Goal: Information Seeking & Learning: Learn about a topic

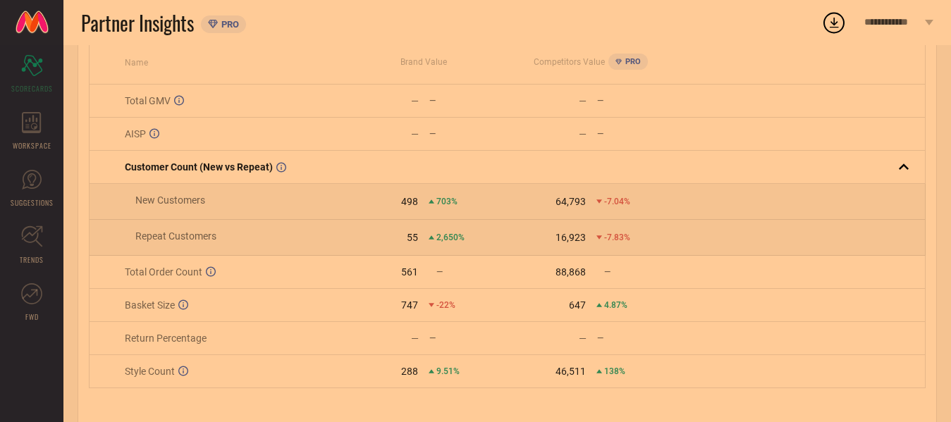
scroll to position [171, 0]
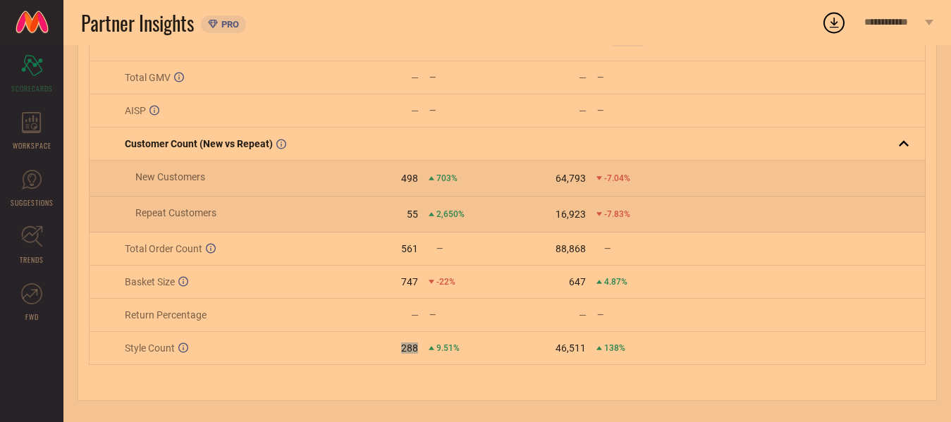
drag, startPoint x: 399, startPoint y: 343, endPoint x: 430, endPoint y: 347, distance: 31.2
click at [430, 347] on div "288 9.51%" at bounding box center [423, 347] width 166 height 11
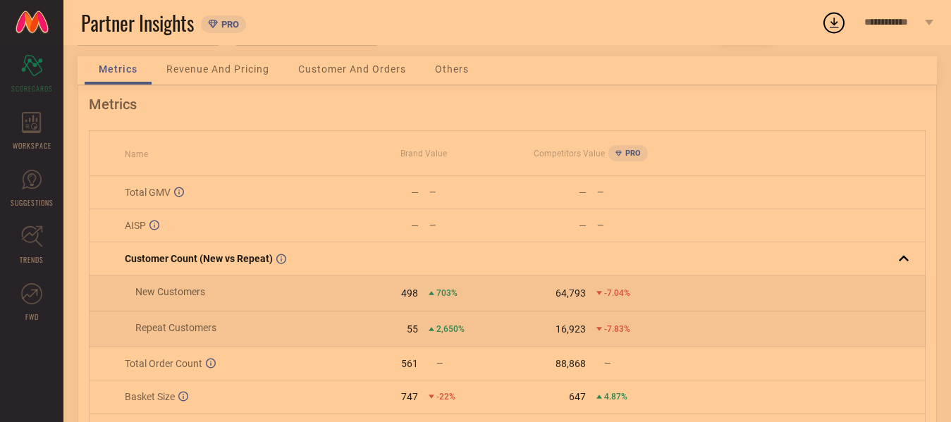
scroll to position [0, 0]
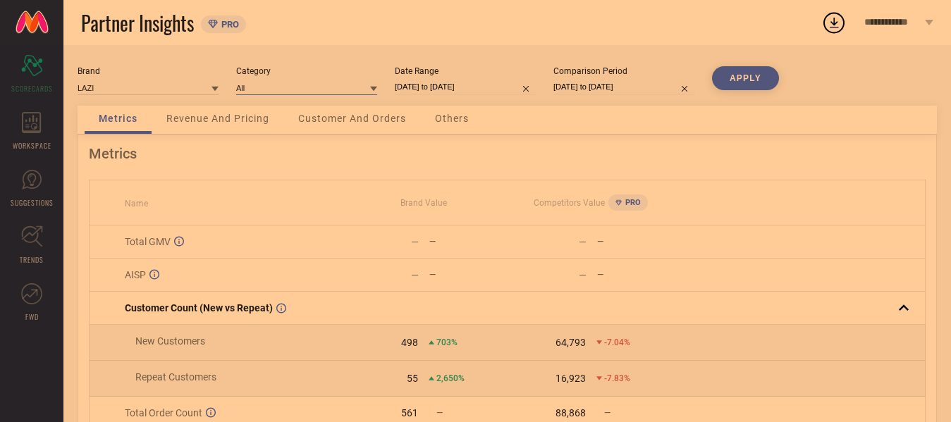
click at [340, 87] on input at bounding box center [306, 87] width 141 height 15
select select "8"
select select "2025"
select select "9"
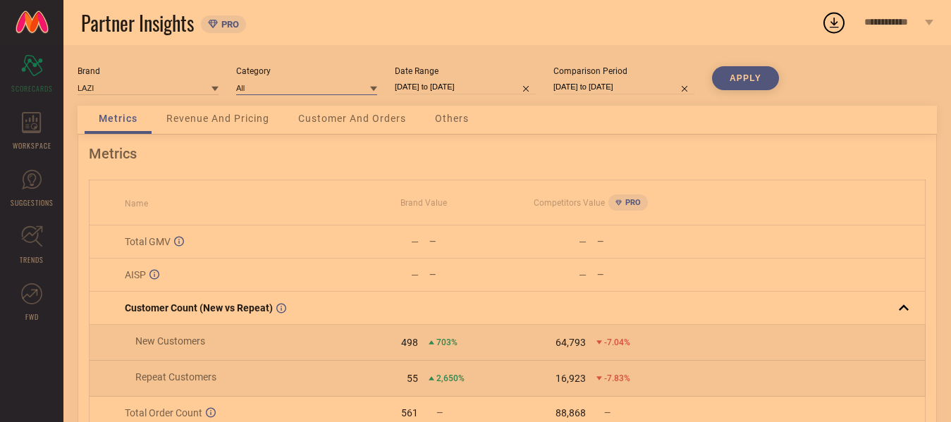
select select "2025"
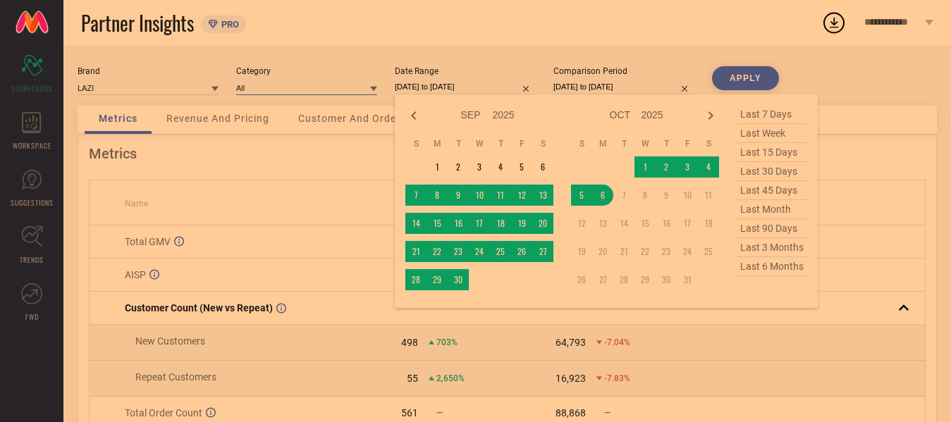
click at [457, 85] on input "[DATE] to [DATE]" at bounding box center [465, 87] width 141 height 15
click at [529, 221] on td "19" at bounding box center [521, 223] width 21 height 21
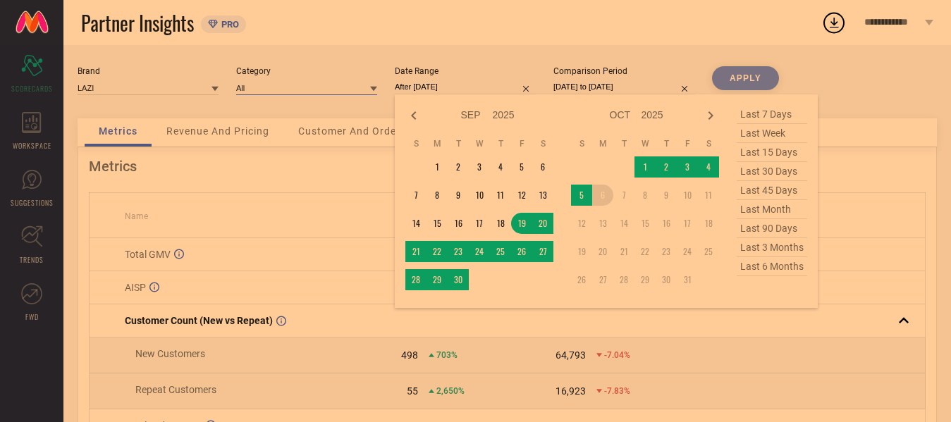
type input "[DATE] to [DATE]"
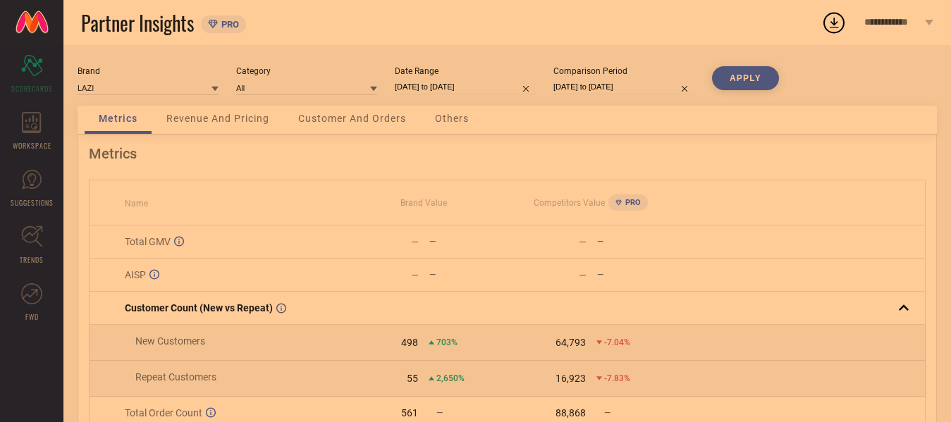
click at [761, 73] on button "APPLY" at bounding box center [745, 78] width 67 height 24
click at [230, 125] on div "Revenue And Pricing" at bounding box center [217, 120] width 131 height 28
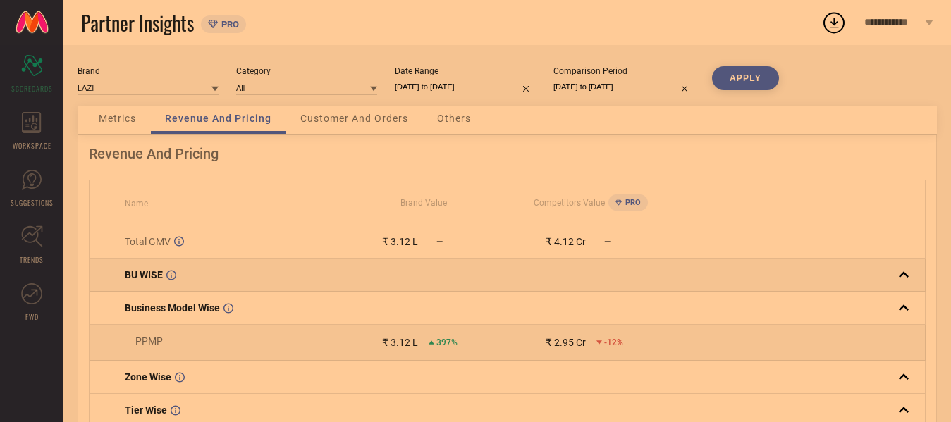
scroll to position [70, 0]
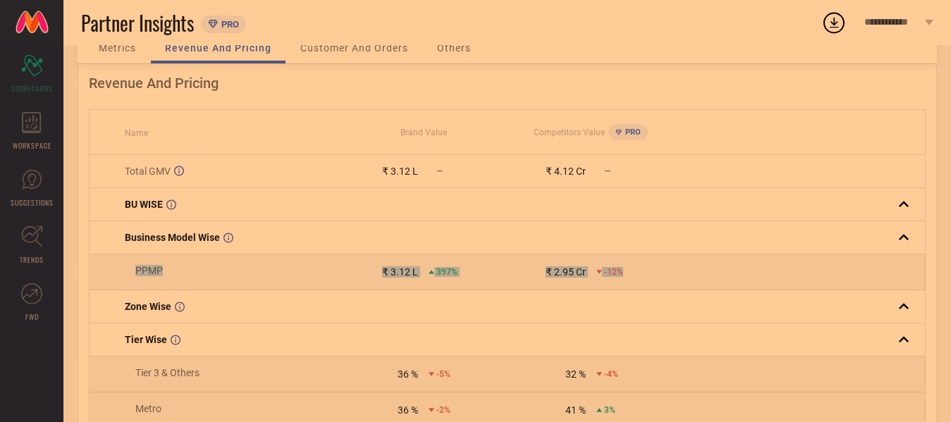
drag, startPoint x: 116, startPoint y: 280, endPoint x: 634, endPoint y: 273, distance: 518.7
click at [634, 273] on tr "PPMP ₹ 3.12 L 397% ₹ 2.95 Cr -12%" at bounding box center [507, 272] width 836 height 36
click at [686, 268] on td at bounding box center [799, 272] width 251 height 36
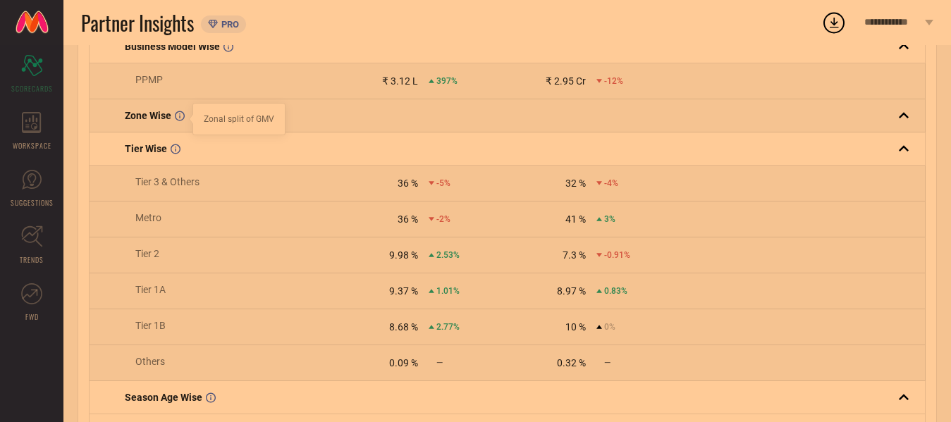
scroll to position [282, 0]
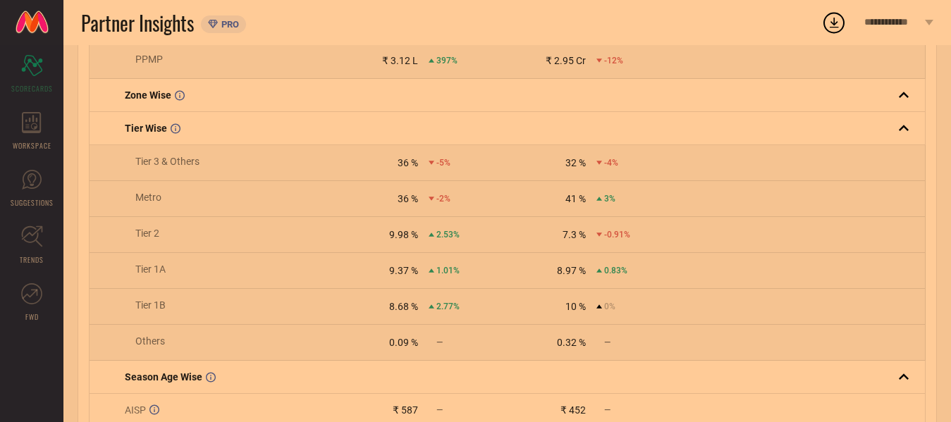
click at [192, 316] on td "Tier 1B" at bounding box center [214, 307] width 251 height 36
click at [194, 289] on td "Tier 1A" at bounding box center [214, 271] width 251 height 36
click at [205, 249] on td "Tier 2" at bounding box center [214, 235] width 251 height 36
drag, startPoint x: 195, startPoint y: 206, endPoint x: 184, endPoint y: 202, distance: 11.8
click at [184, 202] on td "Metro" at bounding box center [214, 199] width 251 height 36
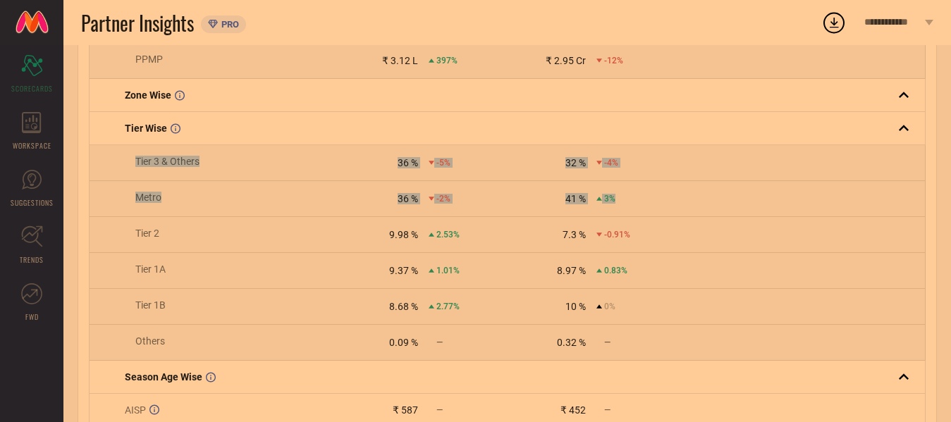
drag, startPoint x: 132, startPoint y: 166, endPoint x: 657, endPoint y: 202, distance: 526.2
click at [657, 202] on tbody "Total GMV ₹ 3.12 L — ₹ 4.12 Cr — BU WISE Business Model Wise PPMP ₹ 3.12 L 397%…" at bounding box center [507, 185] width 836 height 483
click at [252, 246] on td "Tier 2" at bounding box center [214, 235] width 251 height 36
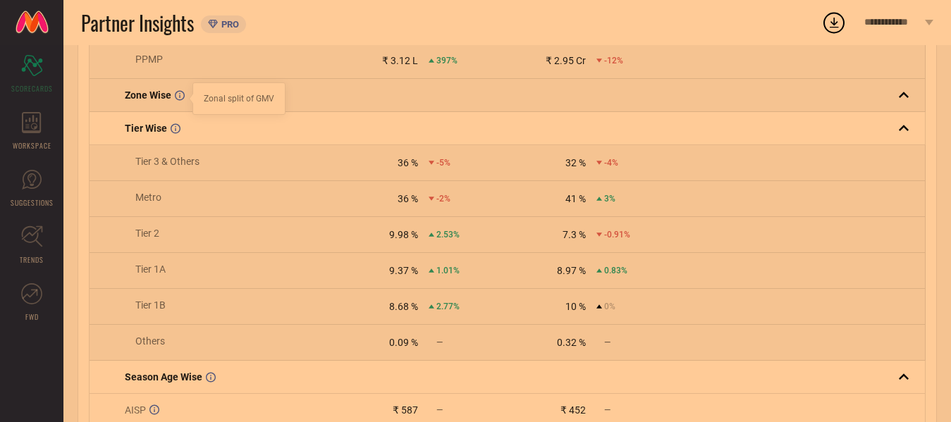
click at [187, 98] on div at bounding box center [190, 98] width 11 height 11
click at [300, 101] on div "Zone Wise Zonal split of GMV" at bounding box center [232, 94] width 214 height 11
click at [117, 93] on td "Zone Wise" at bounding box center [214, 95] width 251 height 33
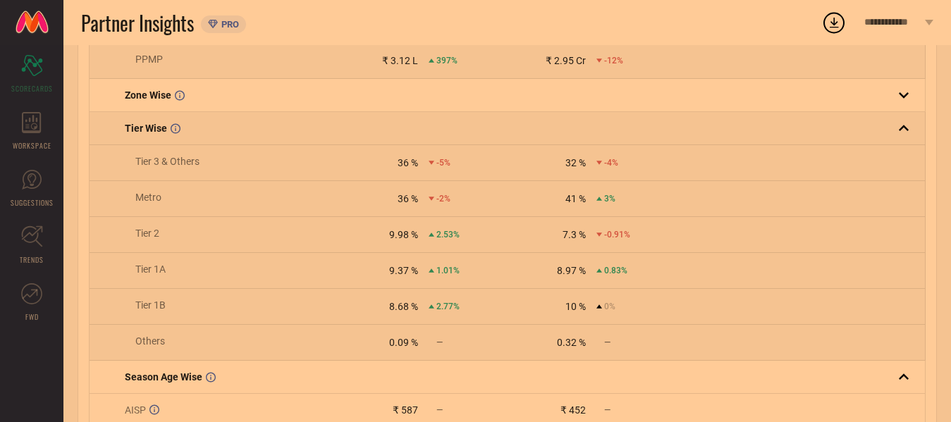
click at [130, 134] on span "Tier Wise" at bounding box center [146, 128] width 42 height 11
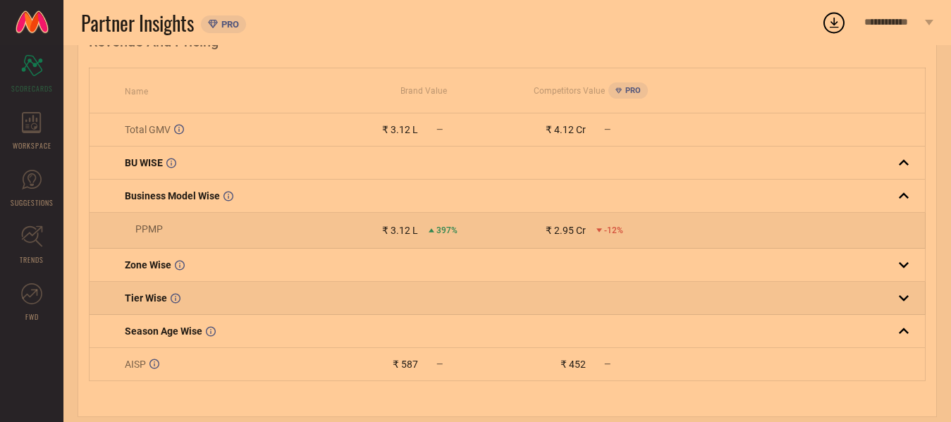
scroll to position [135, 0]
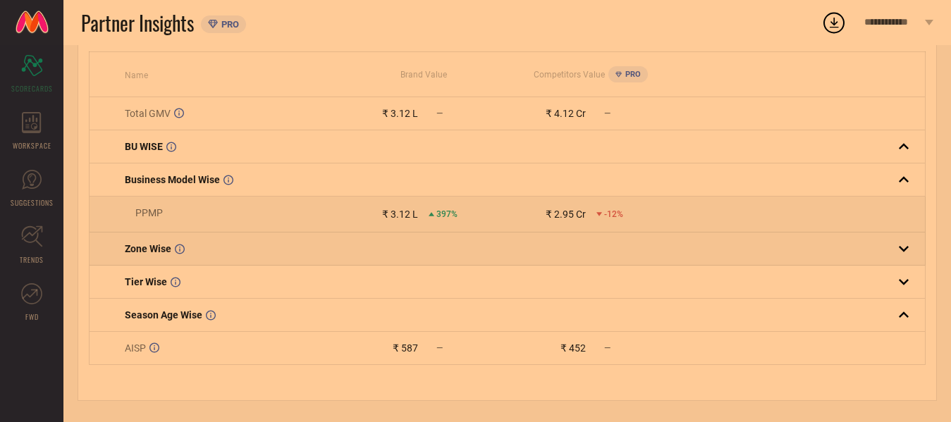
click at [134, 251] on span "Zone Wise" at bounding box center [148, 248] width 47 height 11
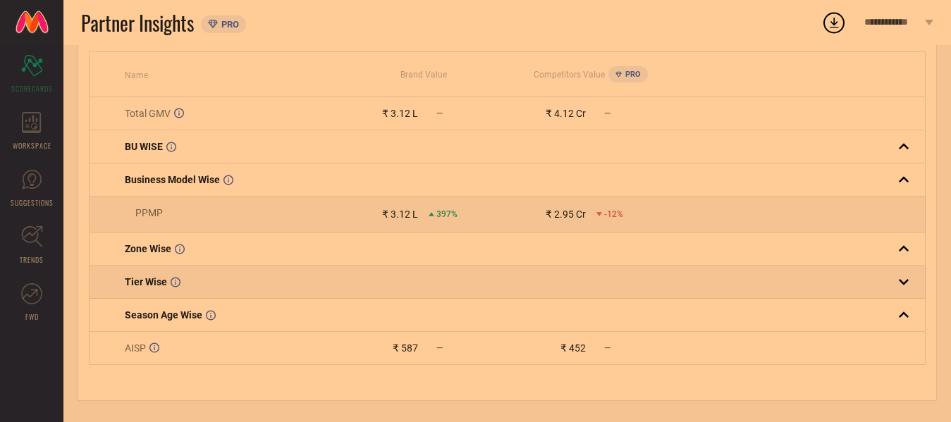
click at [140, 280] on span "Tier Wise" at bounding box center [146, 281] width 42 height 11
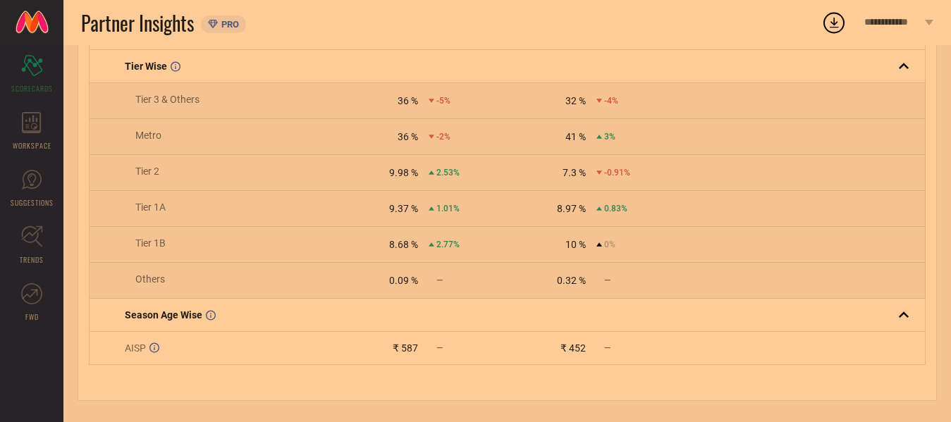
scroll to position [354, 0]
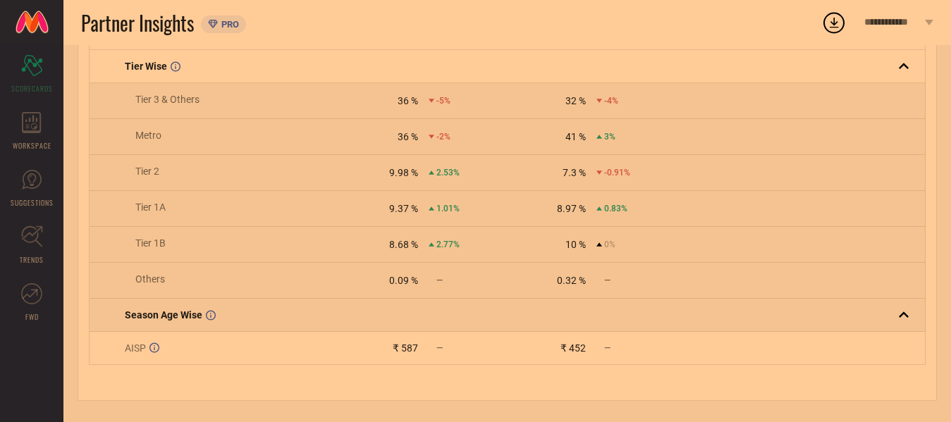
click at [144, 315] on span "Season Age Wise" at bounding box center [164, 314] width 78 height 11
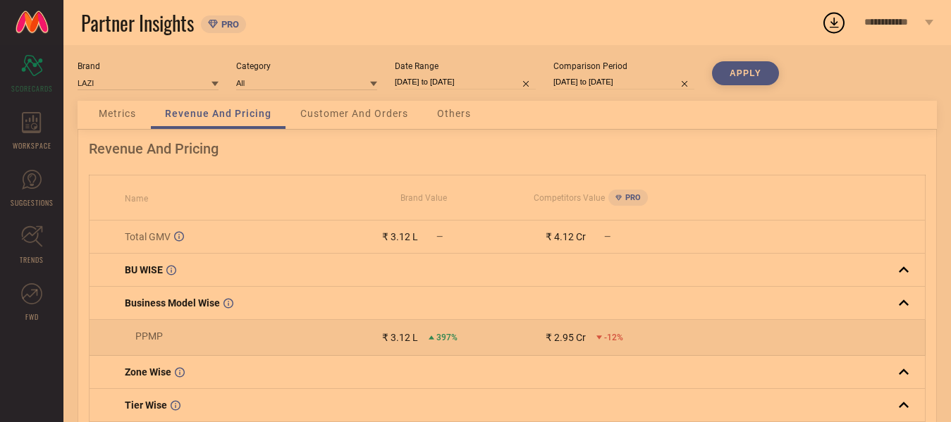
scroll to position [0, 0]
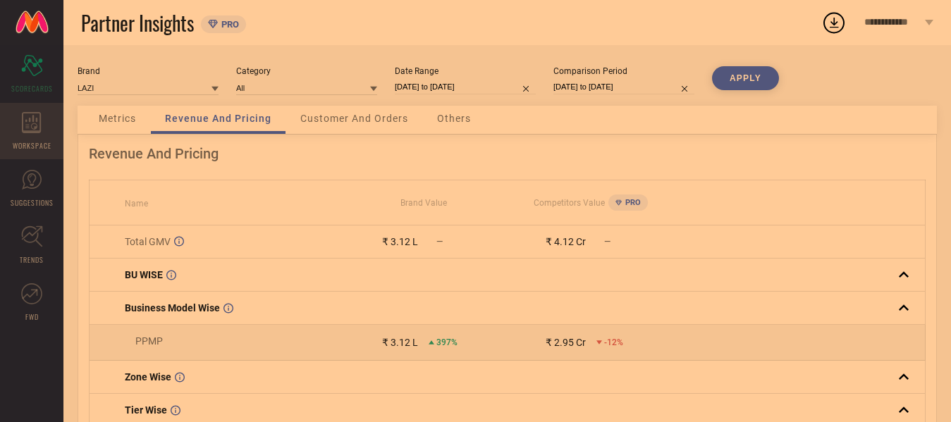
click at [27, 129] on icon at bounding box center [32, 122] width 20 height 21
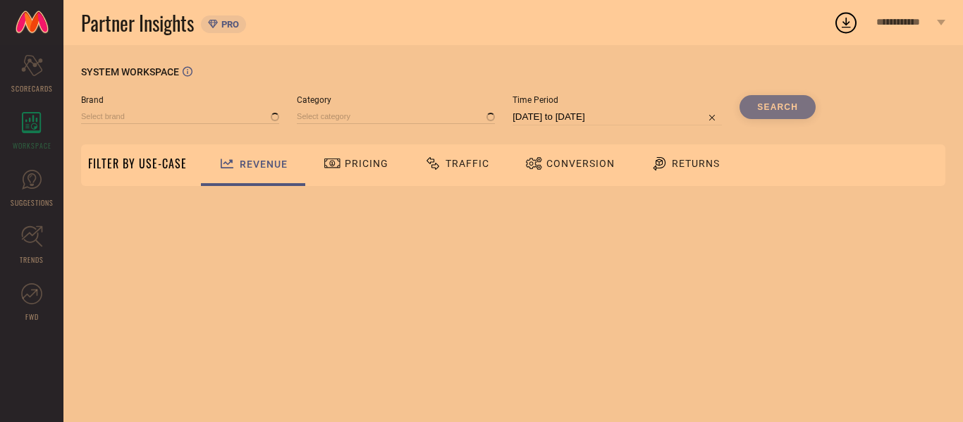
type input "LAZI"
type input "All"
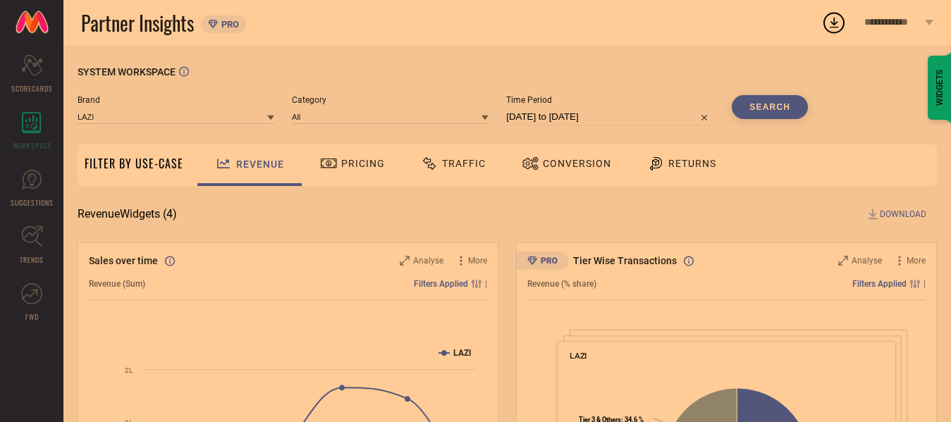
click at [363, 158] on span "Pricing" at bounding box center [363, 163] width 44 height 11
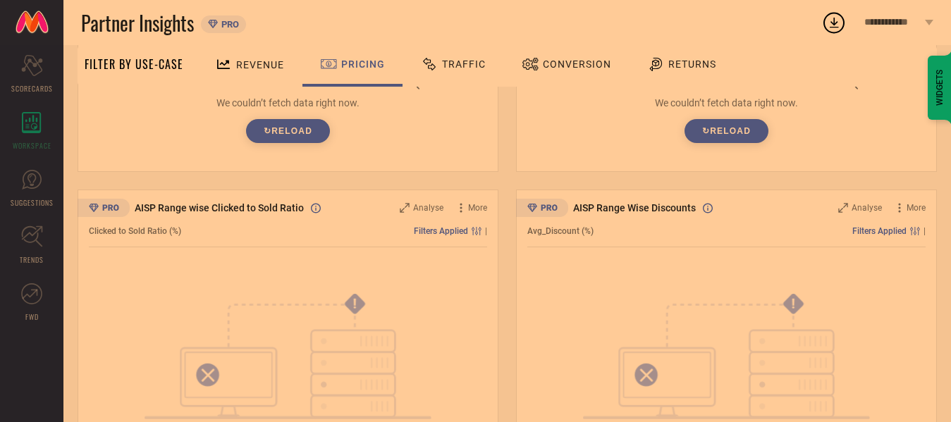
scroll to position [70, 0]
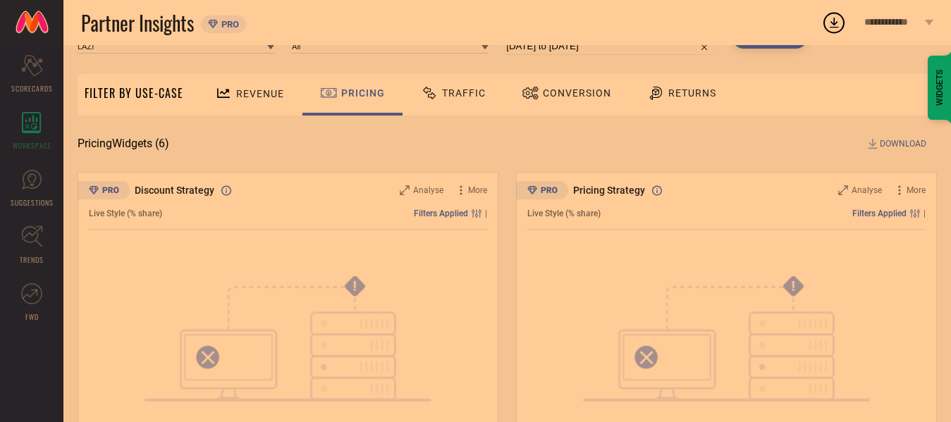
click at [457, 99] on span "Traffic" at bounding box center [464, 92] width 44 height 11
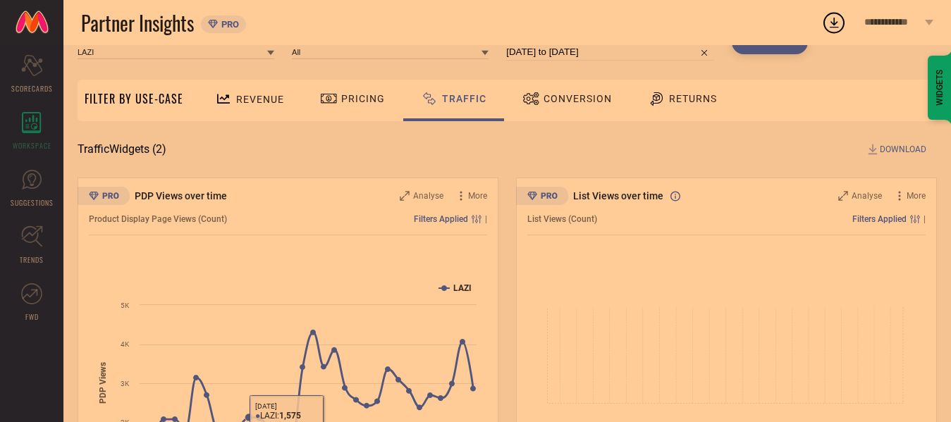
scroll to position [0, 0]
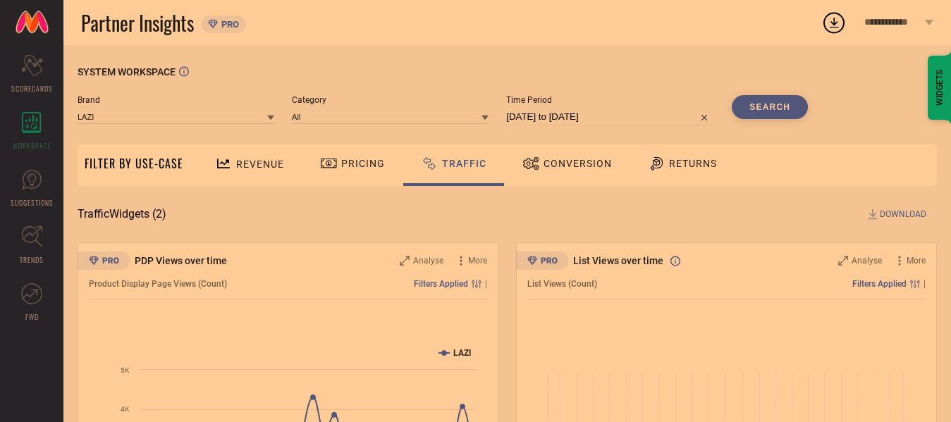
click at [576, 168] on span "Conversion" at bounding box center [577, 163] width 68 height 11
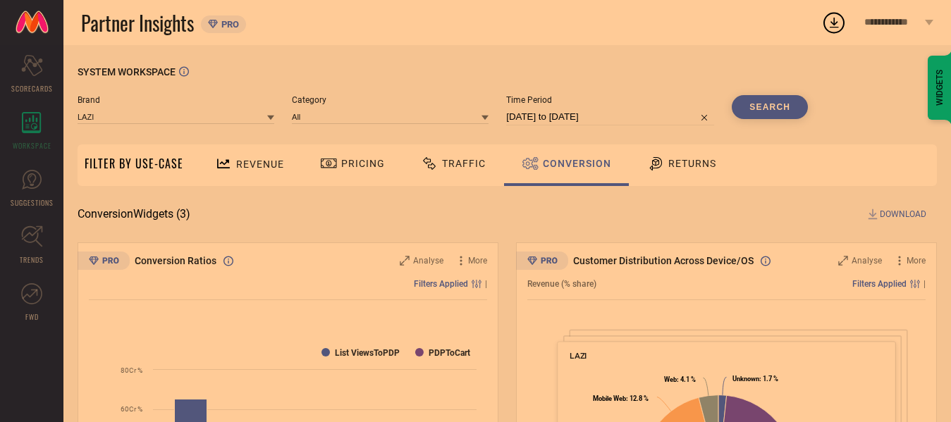
click at [695, 160] on span "Returns" at bounding box center [692, 163] width 48 height 11
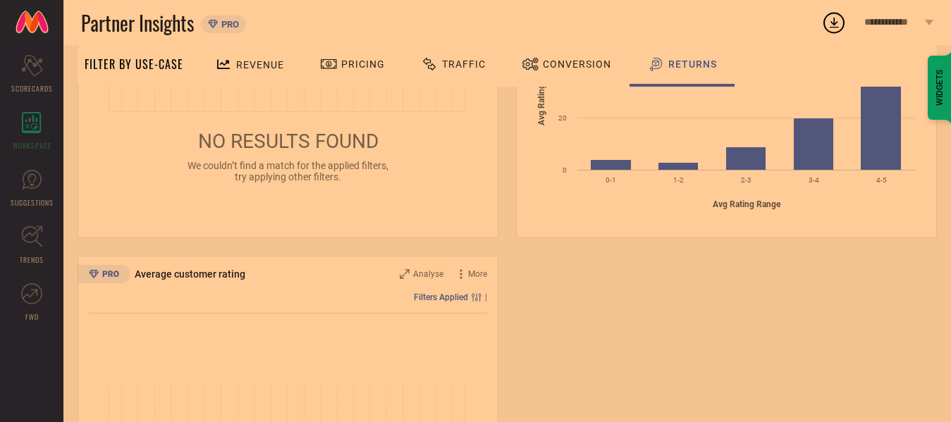
scroll to position [916, 0]
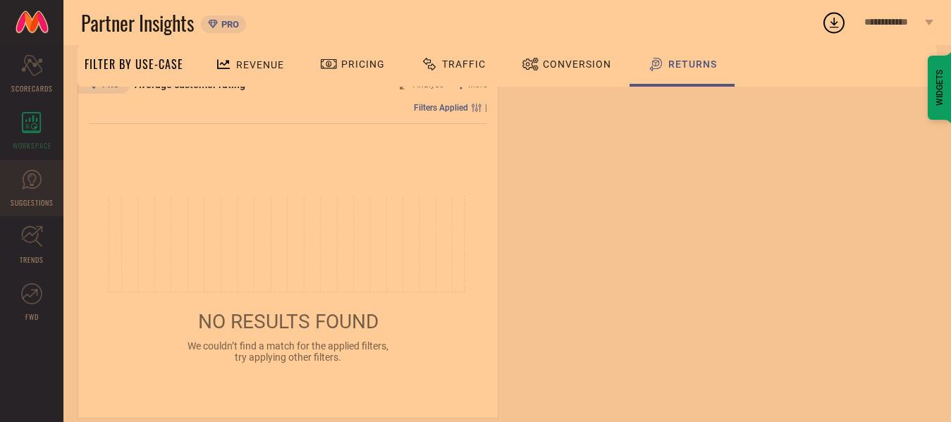
click at [36, 185] on icon at bounding box center [31, 179] width 21 height 21
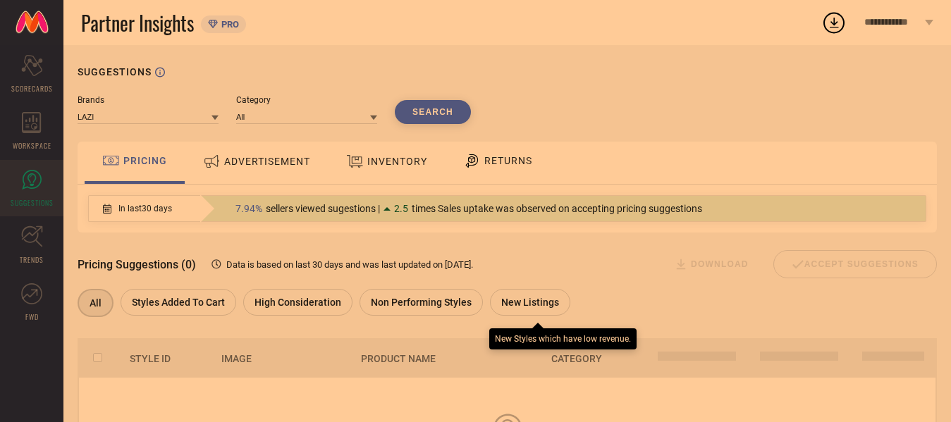
click at [557, 299] on span "New Listings" at bounding box center [530, 302] width 58 height 11
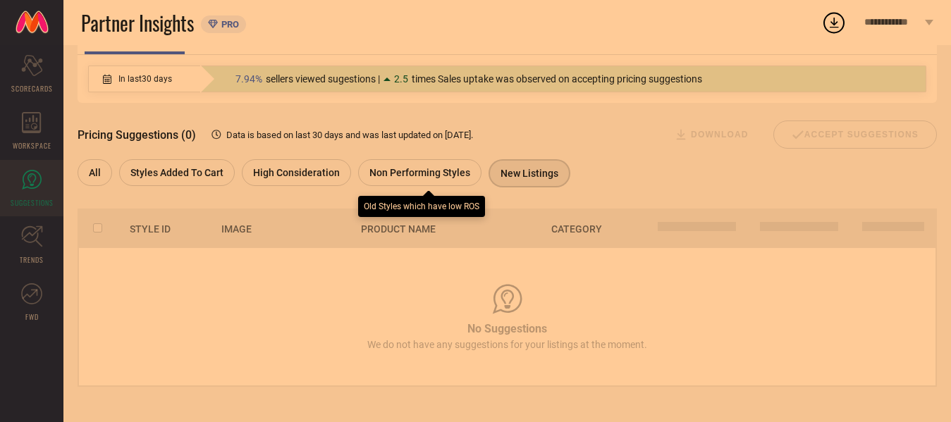
click at [457, 173] on span "Non Performing Styles" at bounding box center [419, 172] width 101 height 11
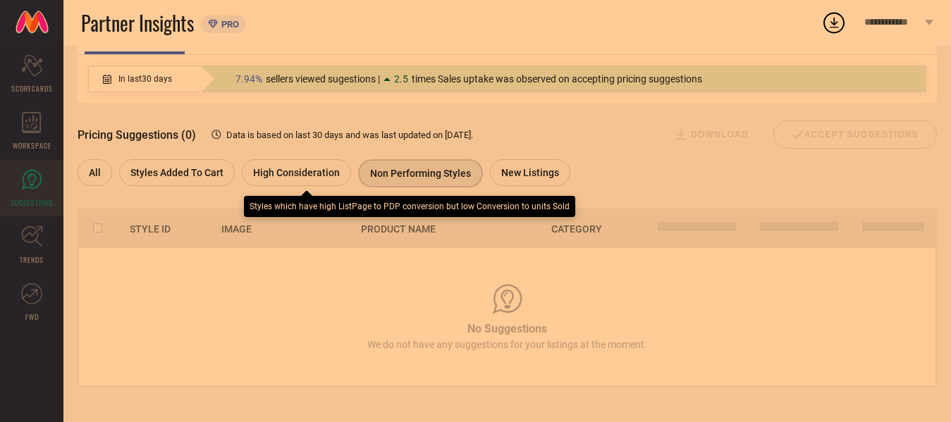
click at [316, 171] on span "High Consideration" at bounding box center [296, 172] width 87 height 11
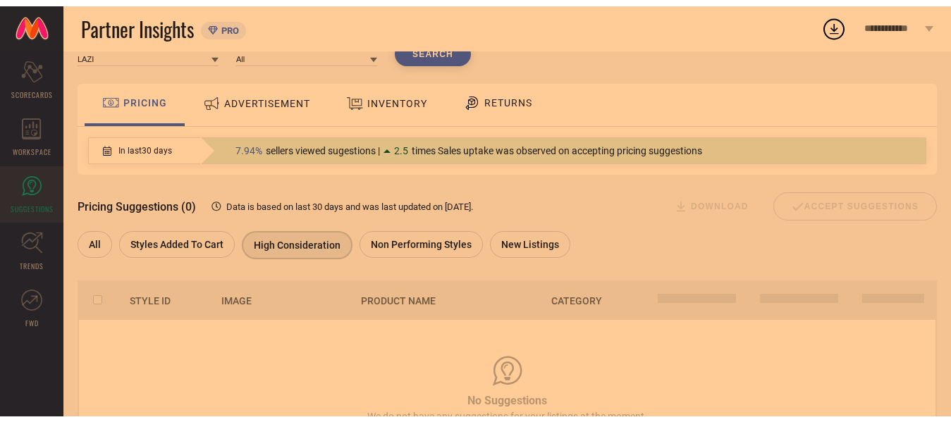
scroll to position [132, 0]
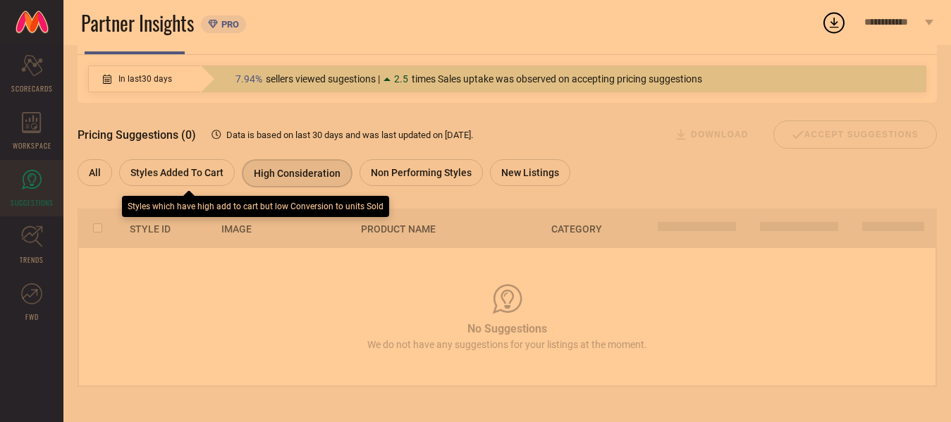
click at [194, 181] on div "Styles Added To Cart" at bounding box center [177, 172] width 116 height 27
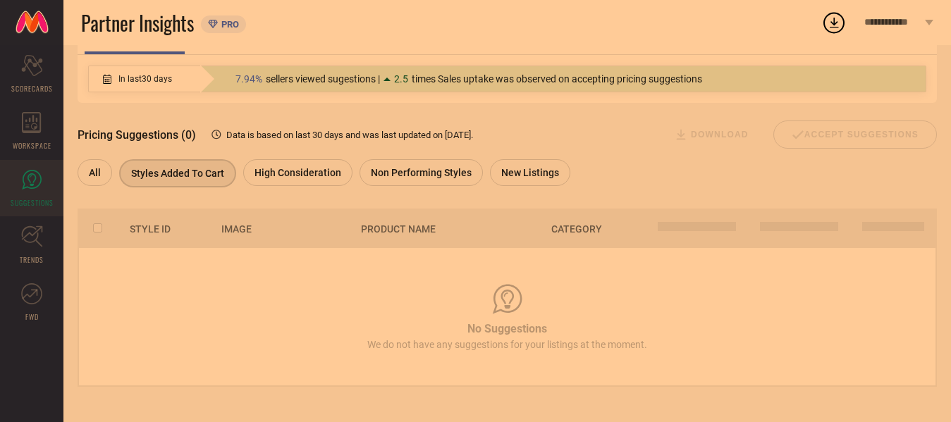
scroll to position [0, 0]
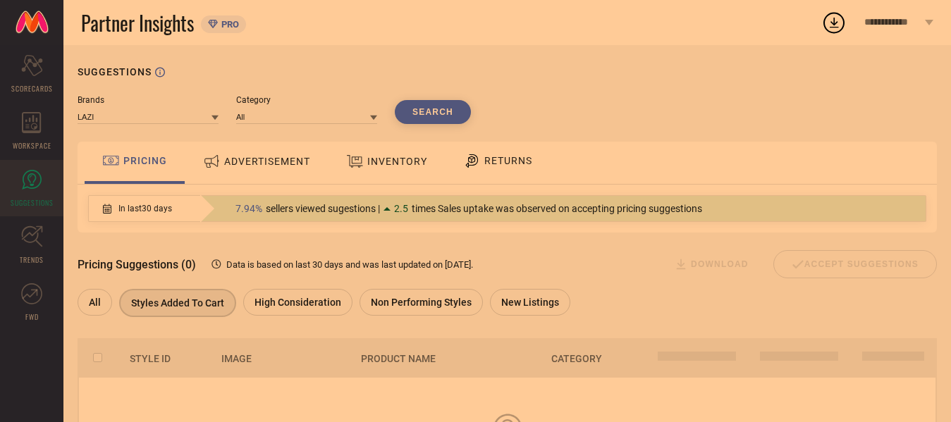
click at [419, 113] on button "Search" at bounding box center [433, 112] width 76 height 24
click at [259, 161] on span "ADVERTISEMENT" at bounding box center [267, 161] width 86 height 11
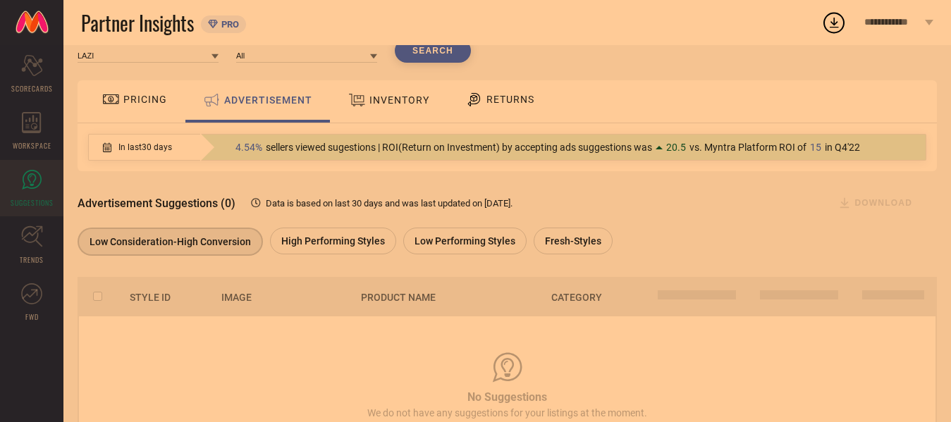
click at [383, 102] on span "INVENTORY" at bounding box center [399, 99] width 60 height 11
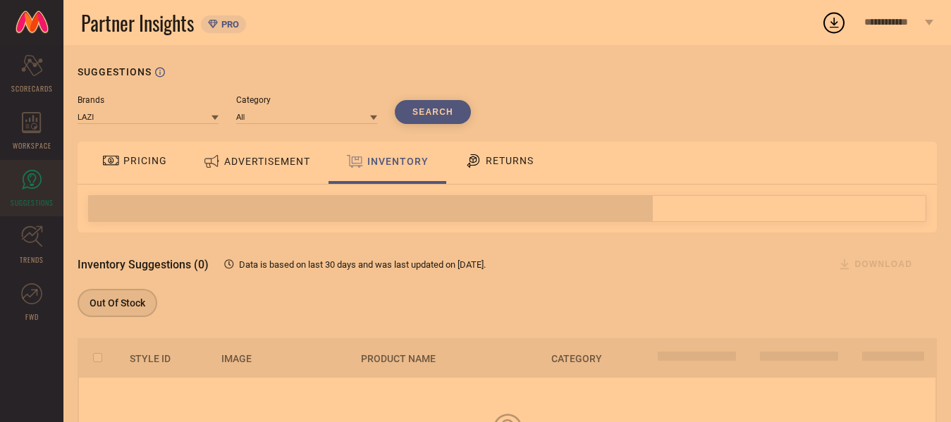
click at [504, 154] on div "RETURNS" at bounding box center [499, 161] width 76 height 24
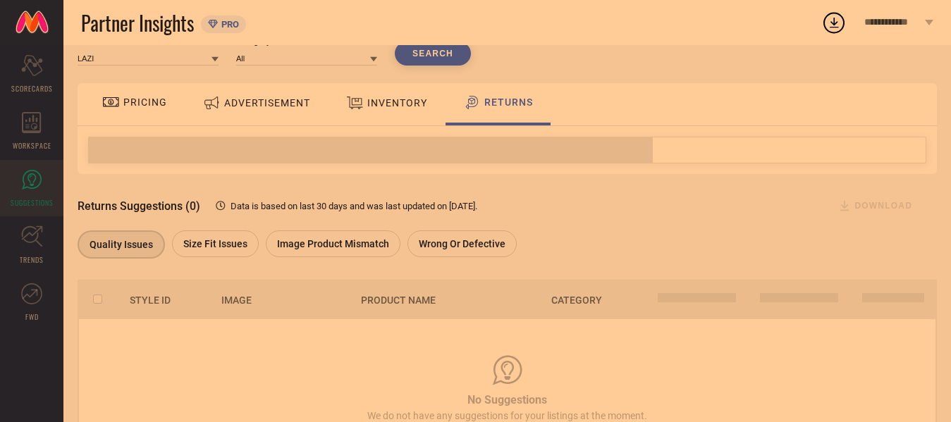
scroll to position [132, 0]
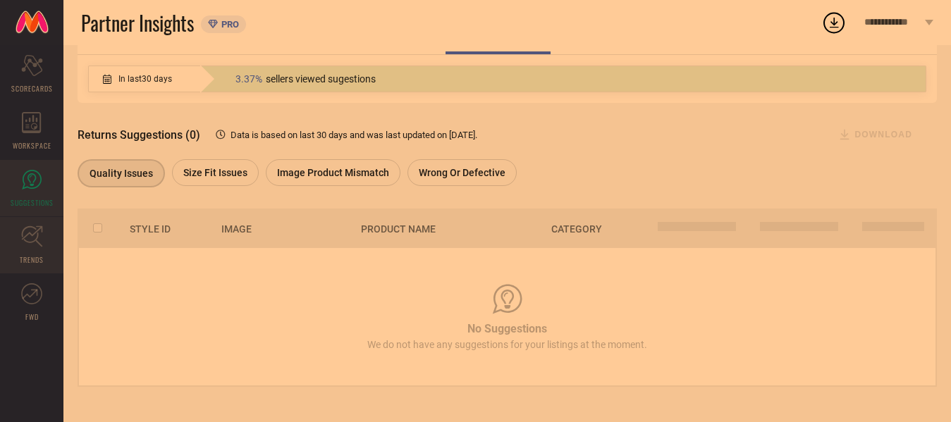
click at [30, 242] on icon at bounding box center [31, 236] width 21 height 21
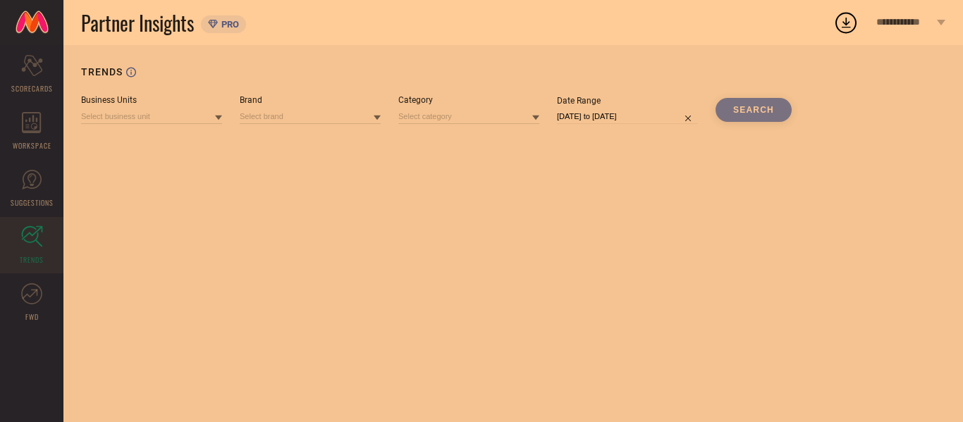
click at [739, 105] on div "SEARCH" at bounding box center [753, 110] width 76 height 24
click at [190, 116] on input at bounding box center [151, 116] width 141 height 15
click at [159, 137] on span "No results found" at bounding box center [151, 136] width 141 height 24
click at [167, 123] on input at bounding box center [151, 116] width 141 height 15
click at [227, 121] on div "Business Units No results found Brand Category Date Range [DATE] to [DATE] SEAR…" at bounding box center [513, 109] width 864 height 29
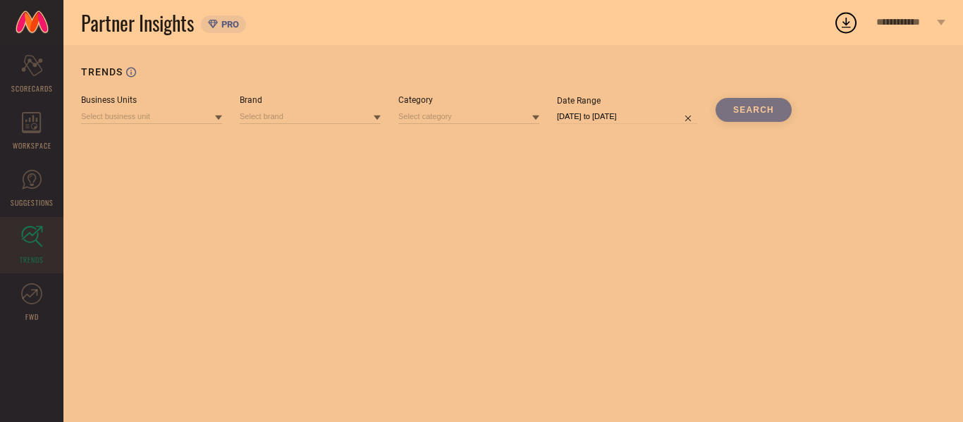
click at [221, 115] on icon at bounding box center [218, 117] width 7 height 7
click at [218, 115] on icon at bounding box center [218, 117] width 7 height 7
click at [246, 161] on div "TRENDS Business Units Brand Category Date Range [DATE] to [DATE] SEARCH" at bounding box center [512, 233] width 899 height 377
click at [21, 293] on icon at bounding box center [31, 293] width 21 height 21
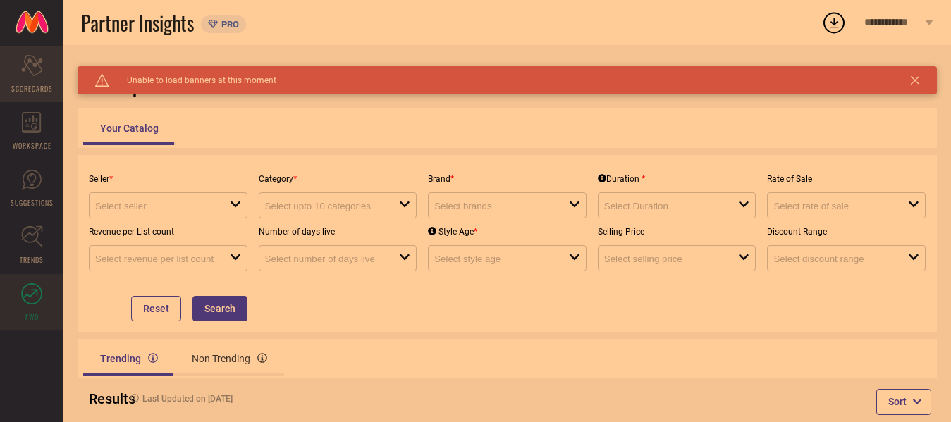
click at [30, 87] on span "SCORECARDS" at bounding box center [32, 88] width 42 height 11
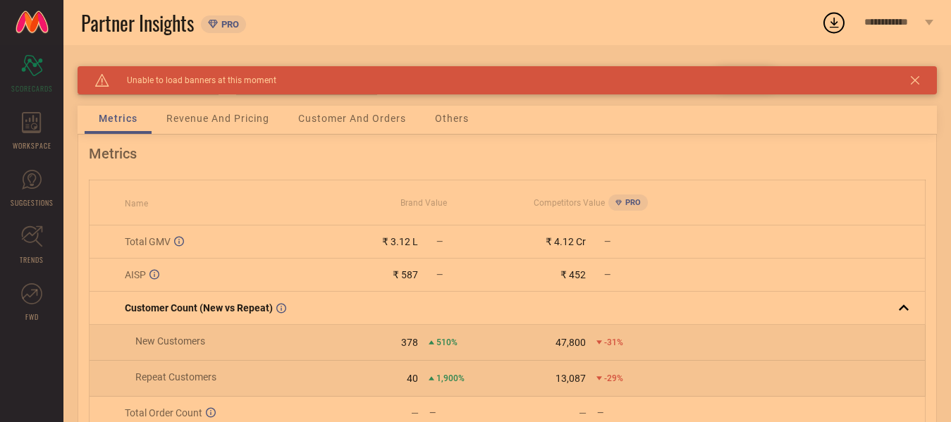
click at [374, 116] on span "Customer And Orders" at bounding box center [352, 118] width 108 height 11
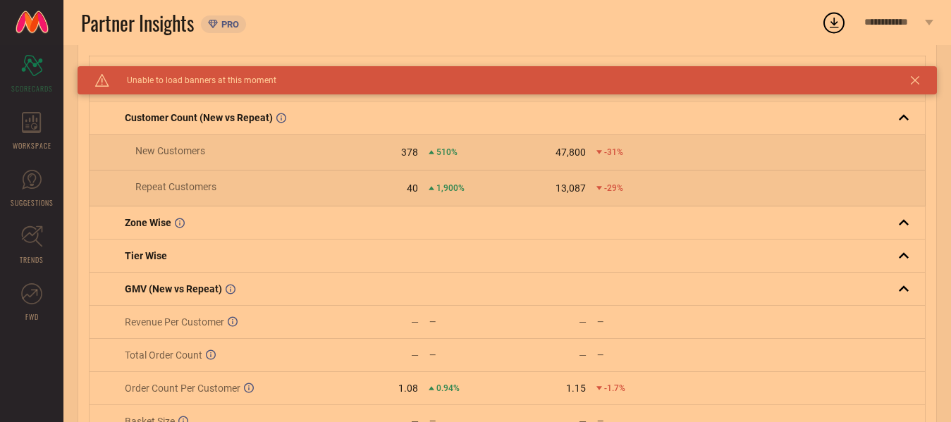
scroll to position [239, 0]
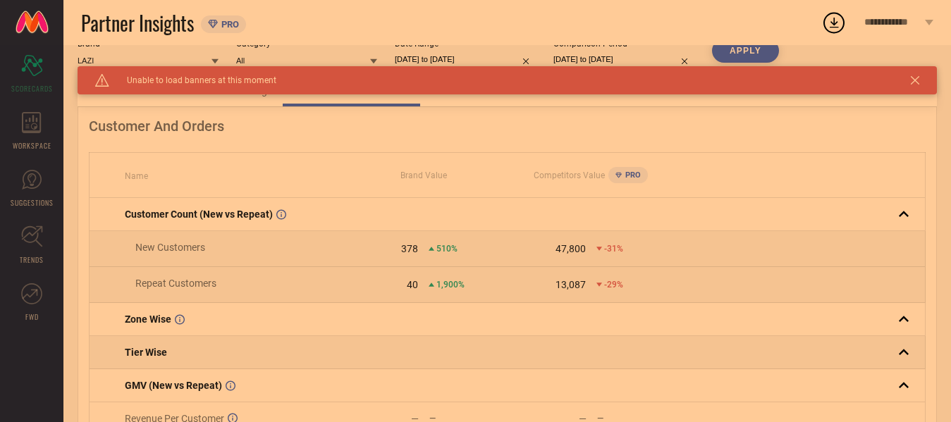
click at [157, 358] on span "Tier Wise" at bounding box center [146, 352] width 42 height 11
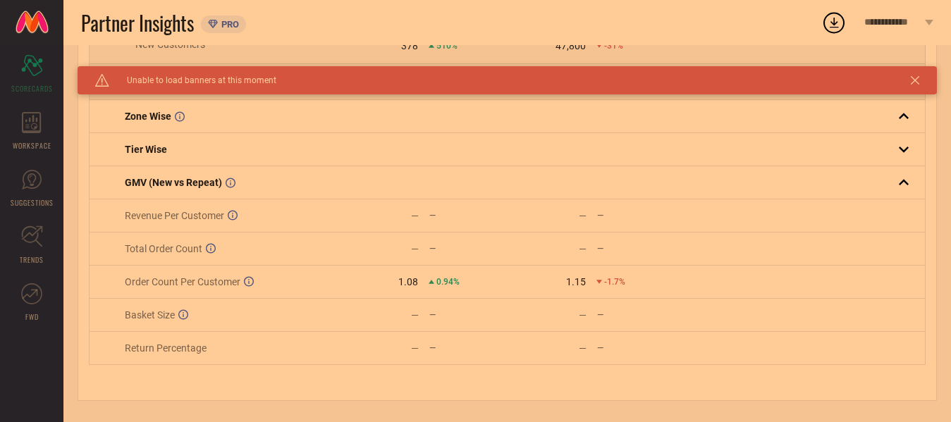
scroll to position [168, 0]
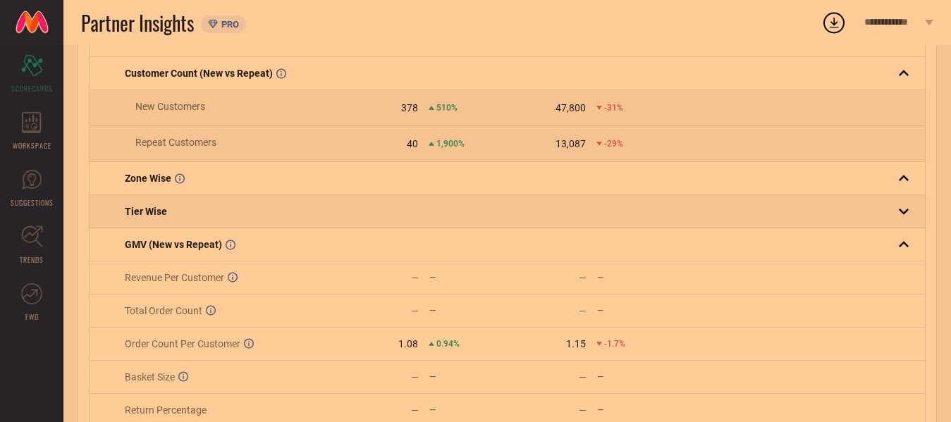
click at [171, 204] on td "Tier Wise" at bounding box center [214, 211] width 251 height 33
click at [144, 215] on span "Tier Wise" at bounding box center [146, 211] width 42 height 11
click at [133, 210] on span "Tier Wise" at bounding box center [146, 211] width 42 height 11
click at [132, 210] on span "Tier Wise" at bounding box center [146, 211] width 42 height 11
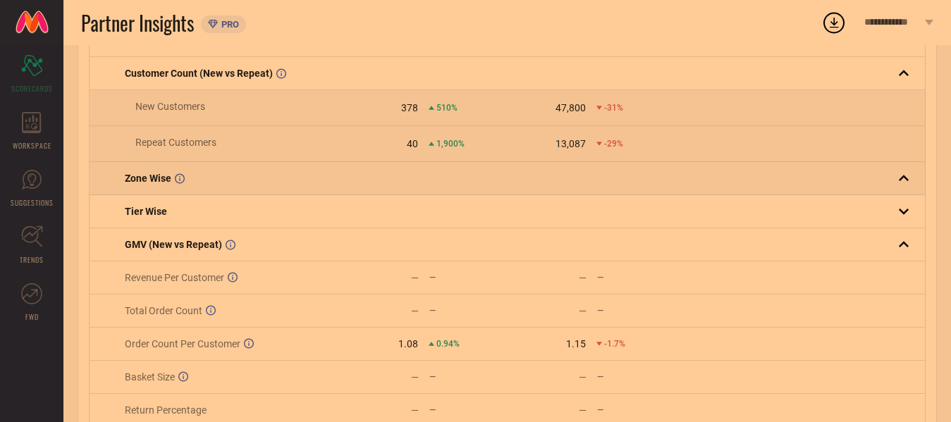
click at [152, 184] on span "Zone Wise" at bounding box center [148, 178] width 47 height 11
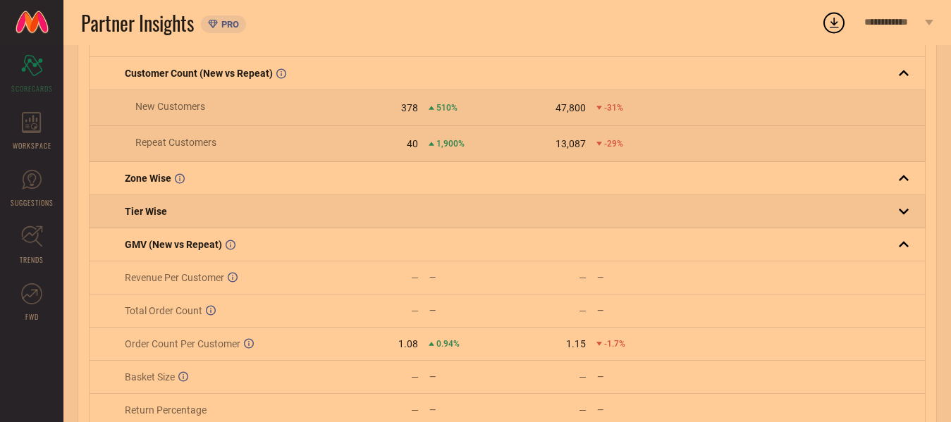
drag, startPoint x: 163, startPoint y: 190, endPoint x: 163, endPoint y: 221, distance: 31.0
click at [163, 204] on tbody "Customer Count (New vs Repeat) New Customers 378 510% 47,800 -31% Repeat Custom…" at bounding box center [507, 242] width 836 height 370
click at [163, 221] on td "Tier Wise" at bounding box center [214, 211] width 251 height 33
drag, startPoint x: 128, startPoint y: 215, endPoint x: 104, endPoint y: 212, distance: 24.8
click at [127, 215] on td "Tier Wise" at bounding box center [214, 211] width 251 height 33
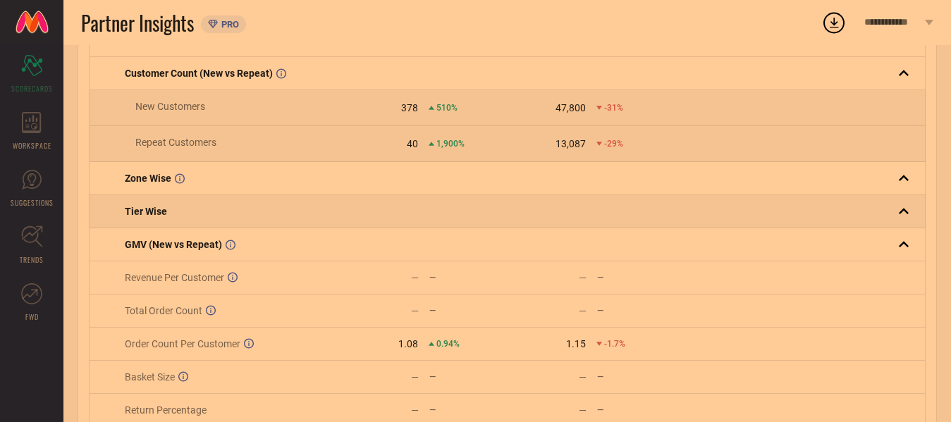
click at [104, 212] on td "Tier Wise" at bounding box center [214, 211] width 251 height 33
click at [204, 211] on div "Tier Wise" at bounding box center [232, 211] width 214 height 11
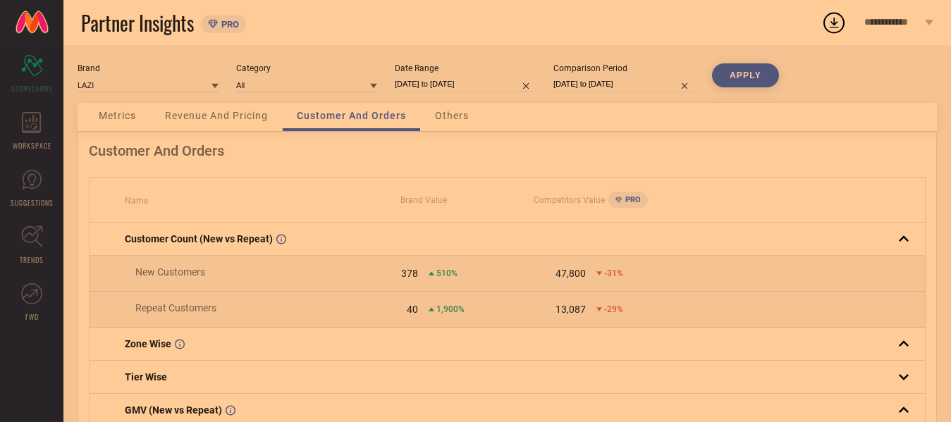
scroll to position [0, 0]
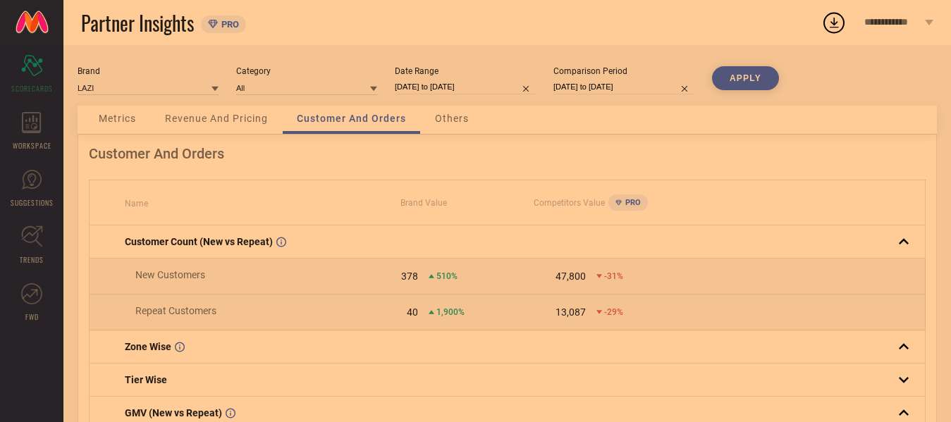
click at [201, 111] on div "Revenue And Pricing" at bounding box center [216, 120] width 131 height 28
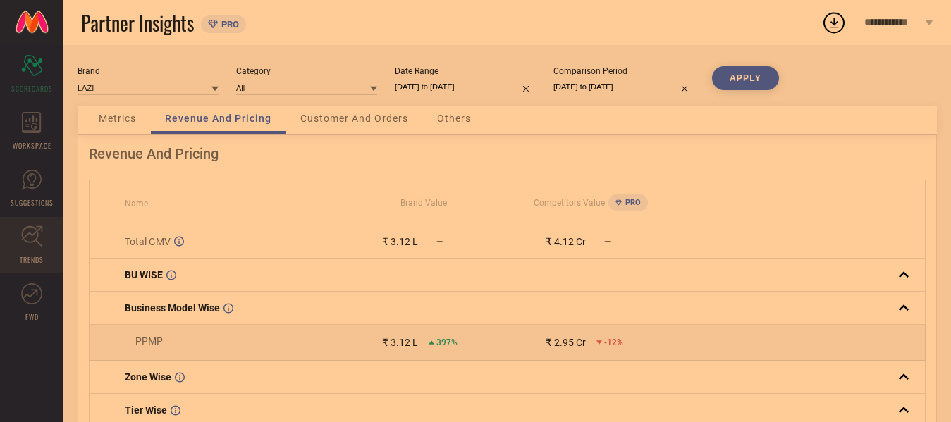
click at [20, 247] on link "TRENDS" at bounding box center [31, 245] width 63 height 56
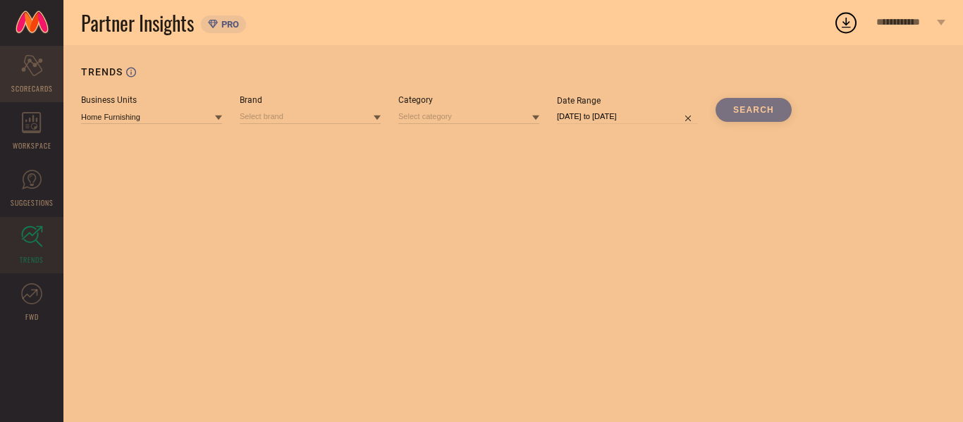
click at [27, 80] on div "Scorecard SCORECARDS" at bounding box center [31, 74] width 63 height 56
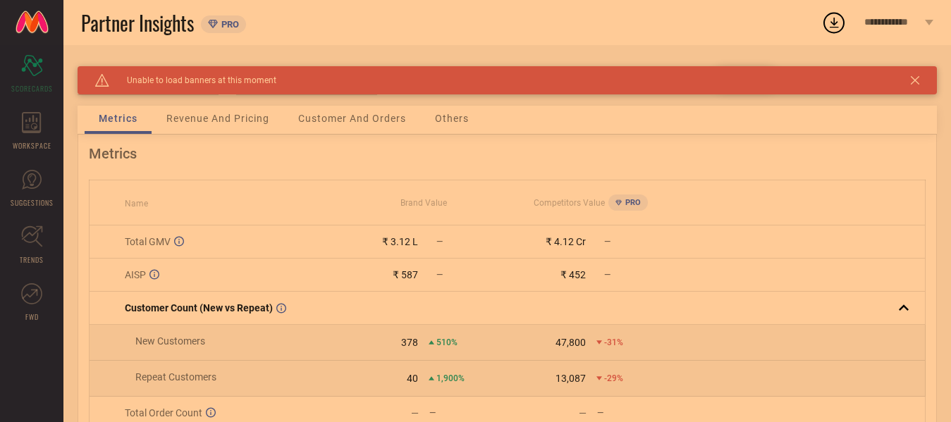
click at [457, 111] on div "Others" at bounding box center [452, 120] width 62 height 28
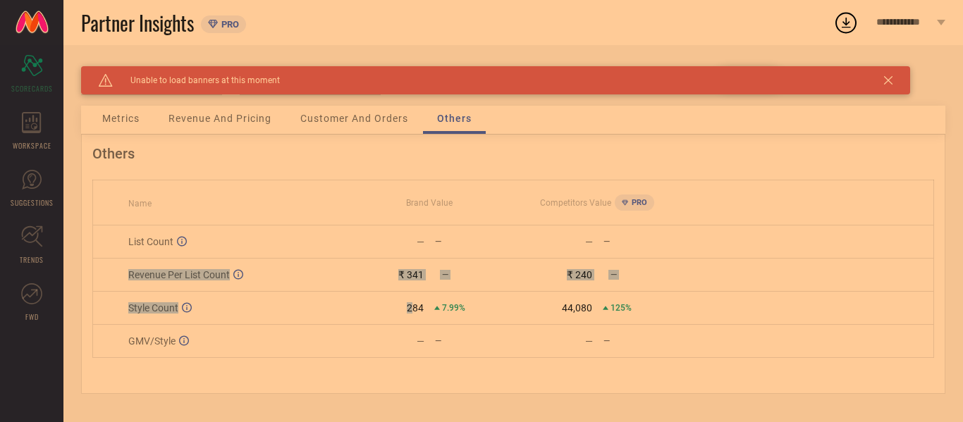
drag, startPoint x: 128, startPoint y: 282, endPoint x: 414, endPoint y: 294, distance: 287.1
click at [414, 294] on tbody "List Count — — — — Revenue Per List Count ₹ 341 — ₹ 240 — Style Count 284 7.99%…" at bounding box center [513, 292] width 841 height 132
click at [721, 297] on td at bounding box center [807, 308] width 252 height 33
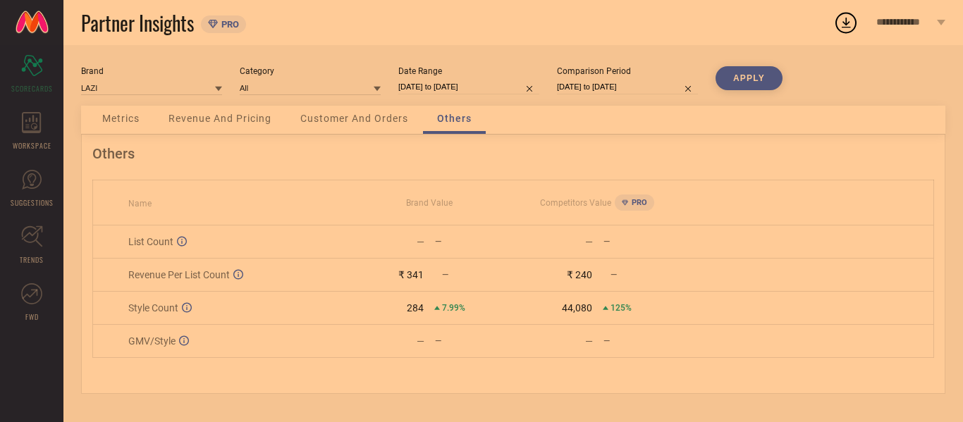
click at [338, 111] on div "Customer And Orders" at bounding box center [354, 120] width 136 height 28
